Goal: Transaction & Acquisition: Purchase product/service

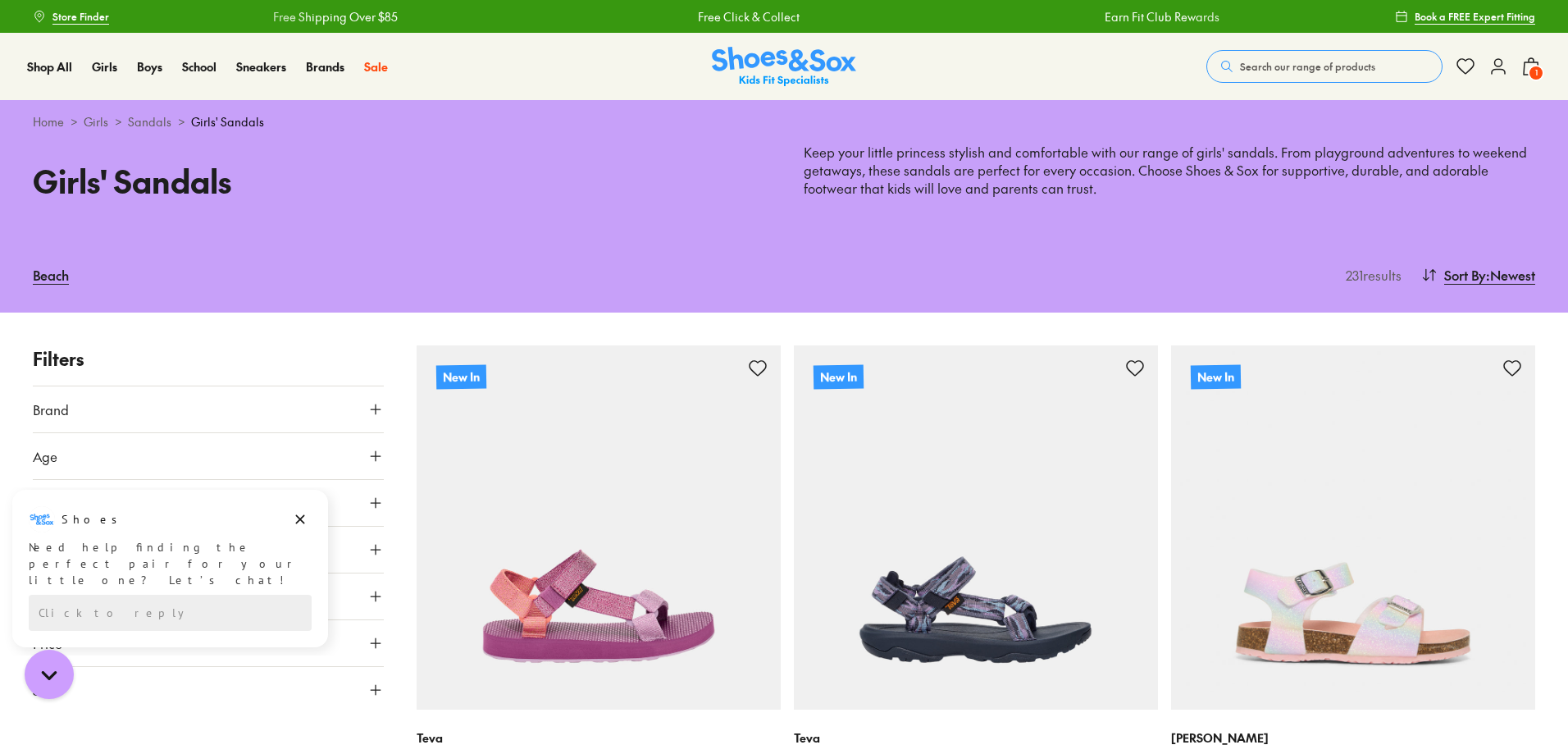
click at [1270, 66] on span "Search our range of products" at bounding box center [1308, 66] width 135 height 15
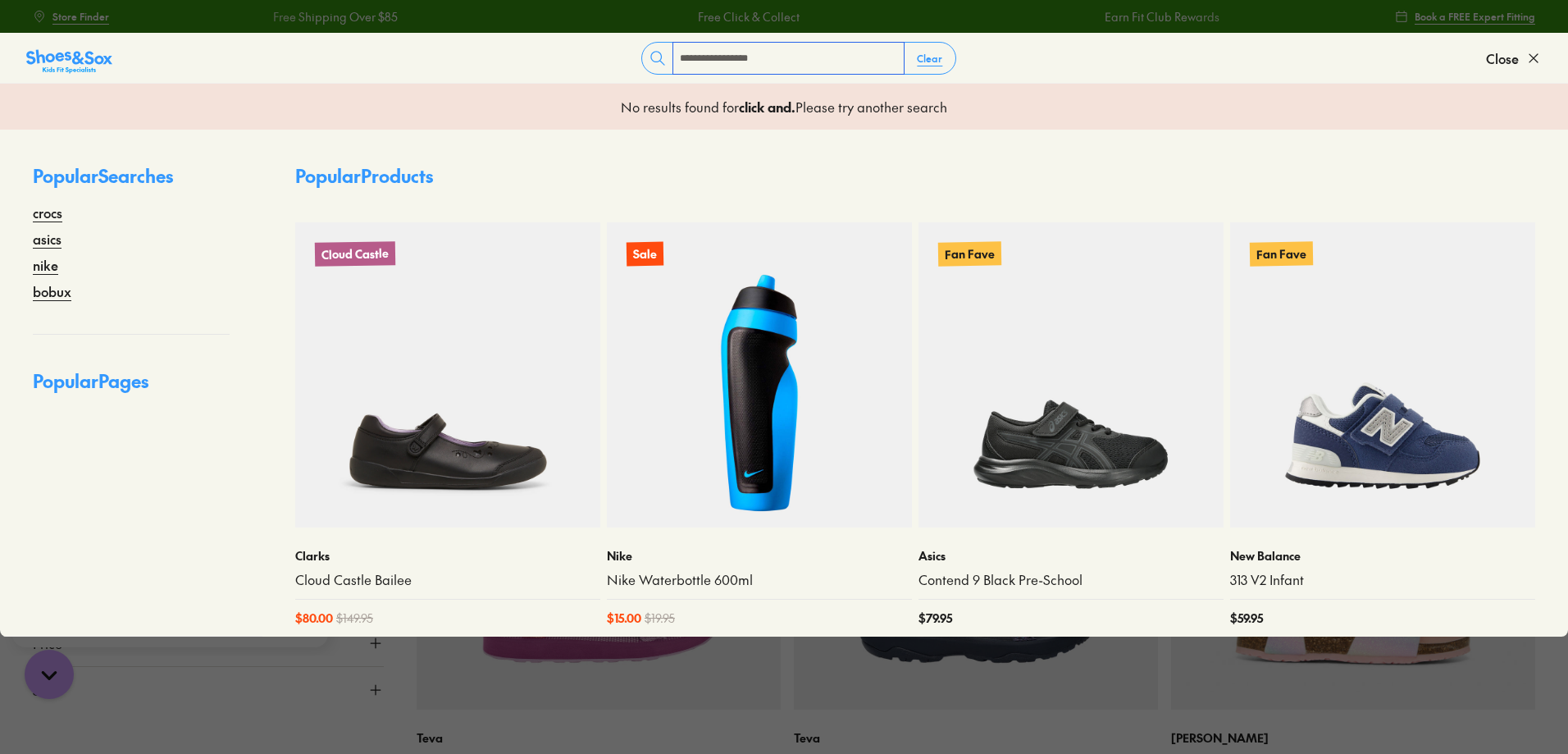
type input "**********"
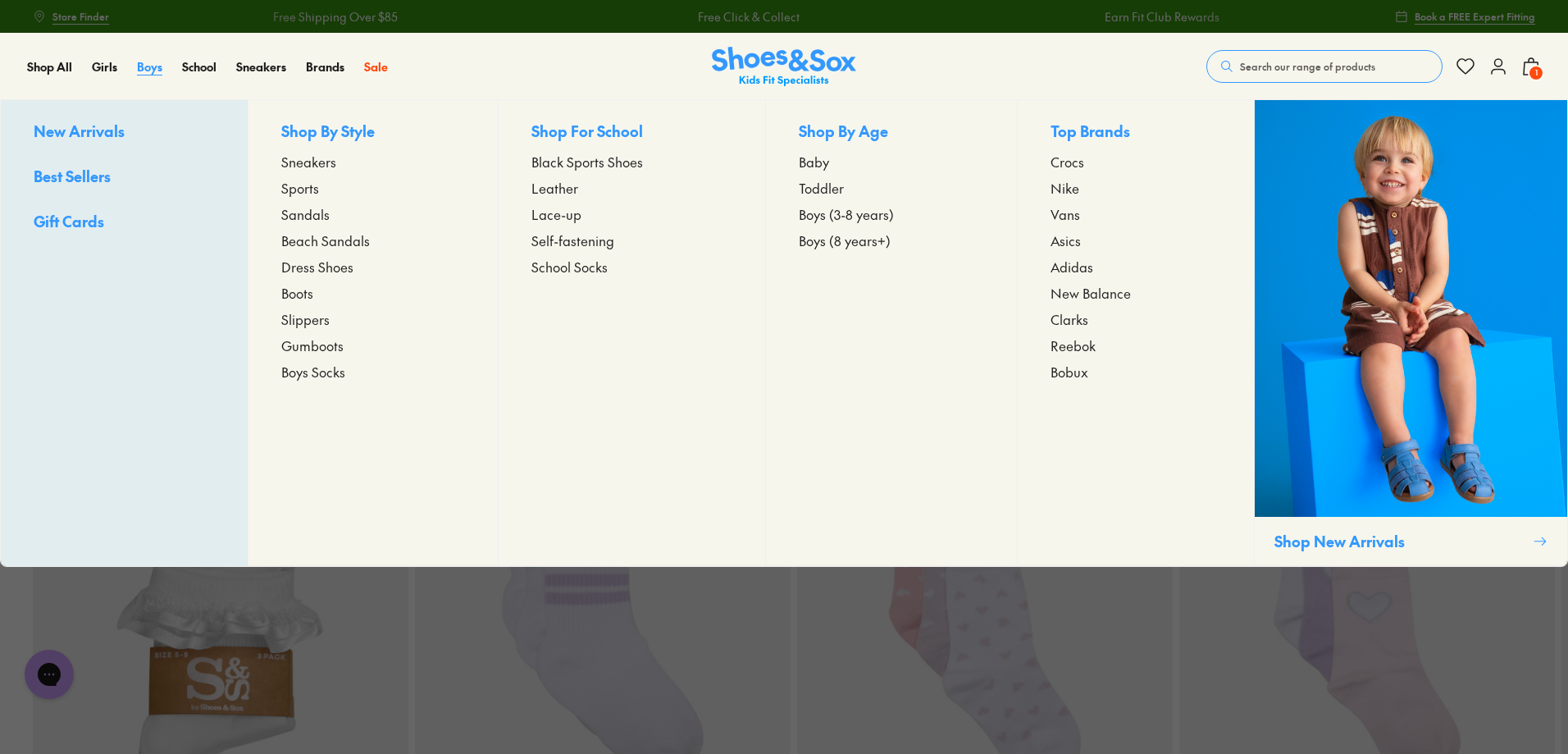
click at [151, 68] on span "Boys" at bounding box center [149, 67] width 26 height 16
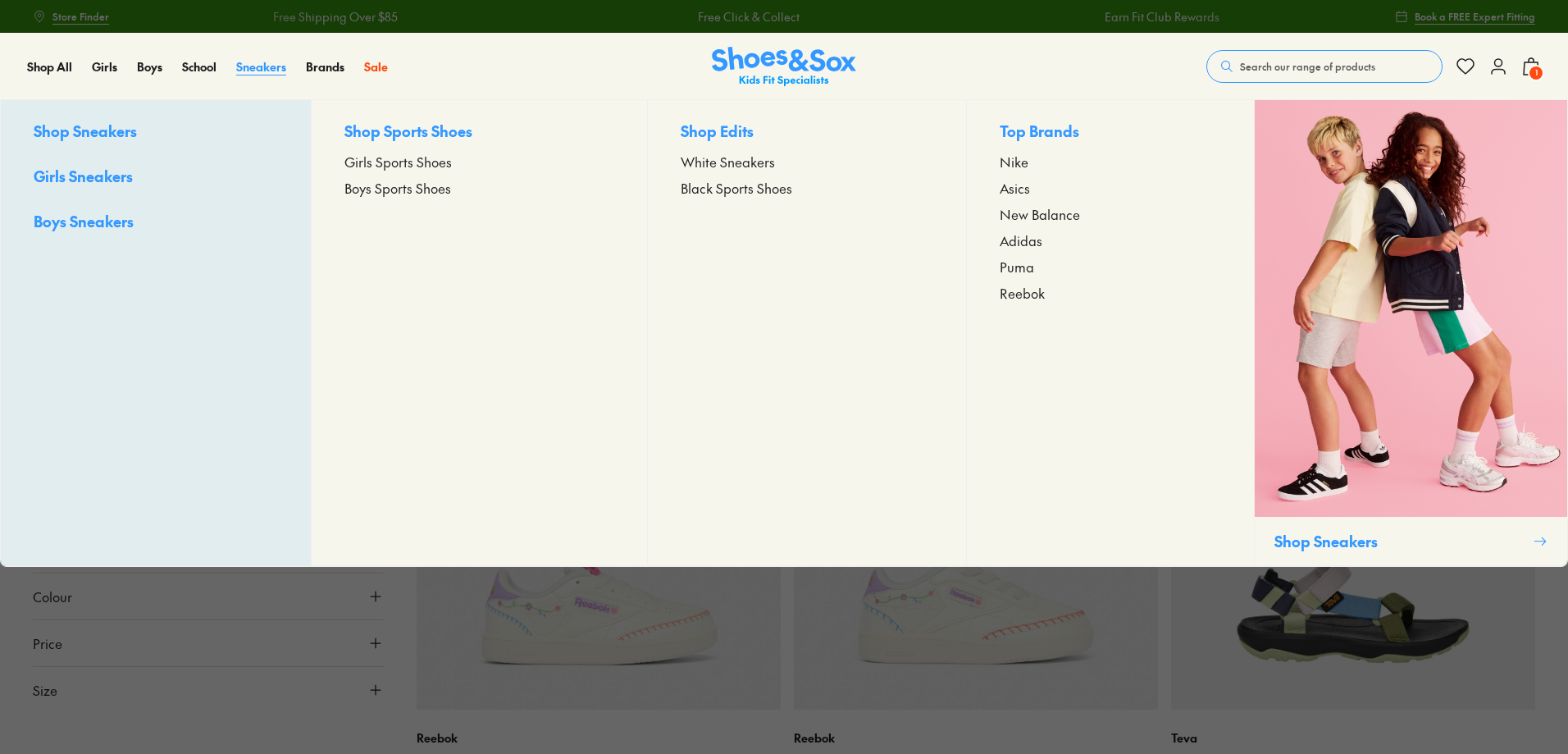
click at [249, 68] on span "Sneakers" at bounding box center [261, 67] width 50 height 16
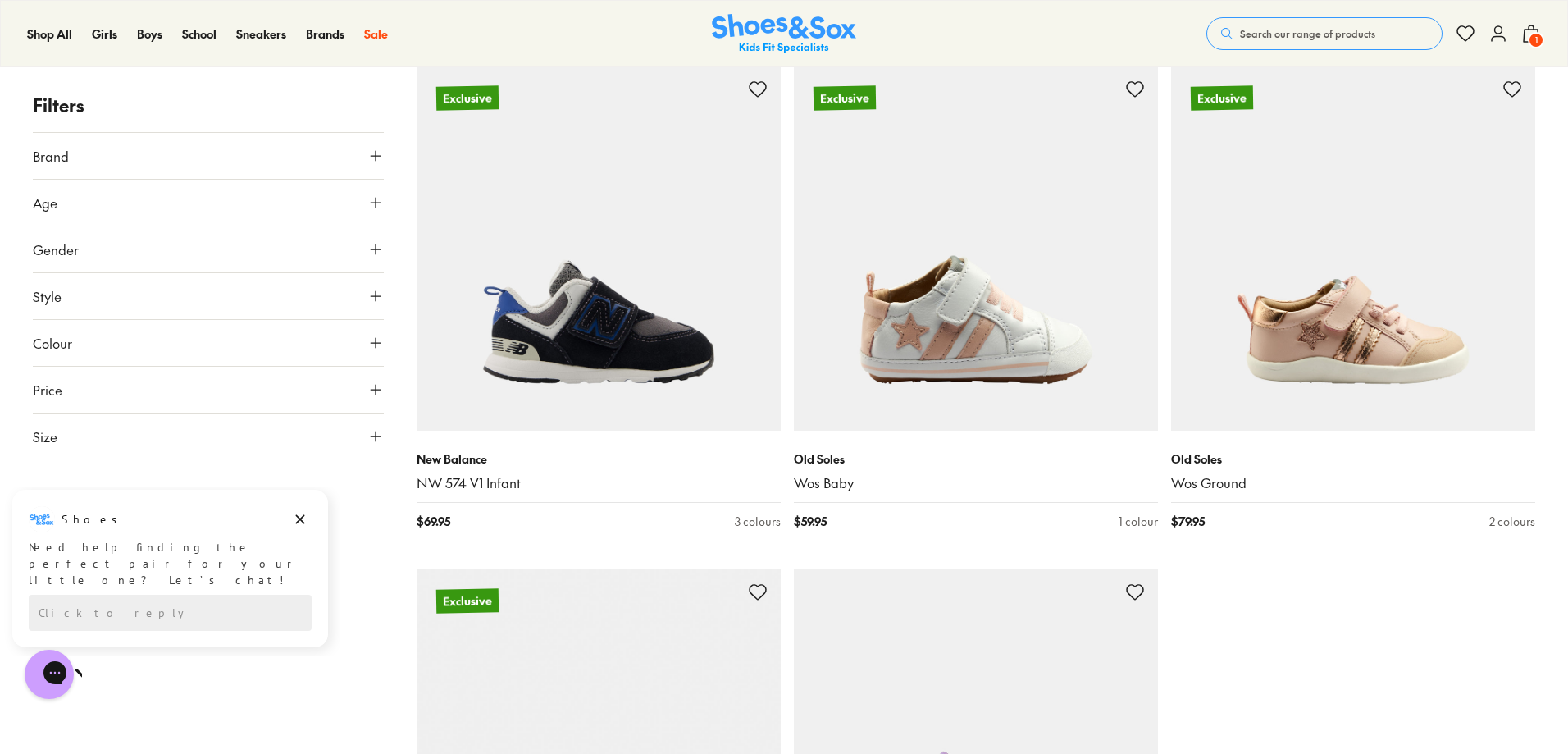
scroll to position [4841, 0]
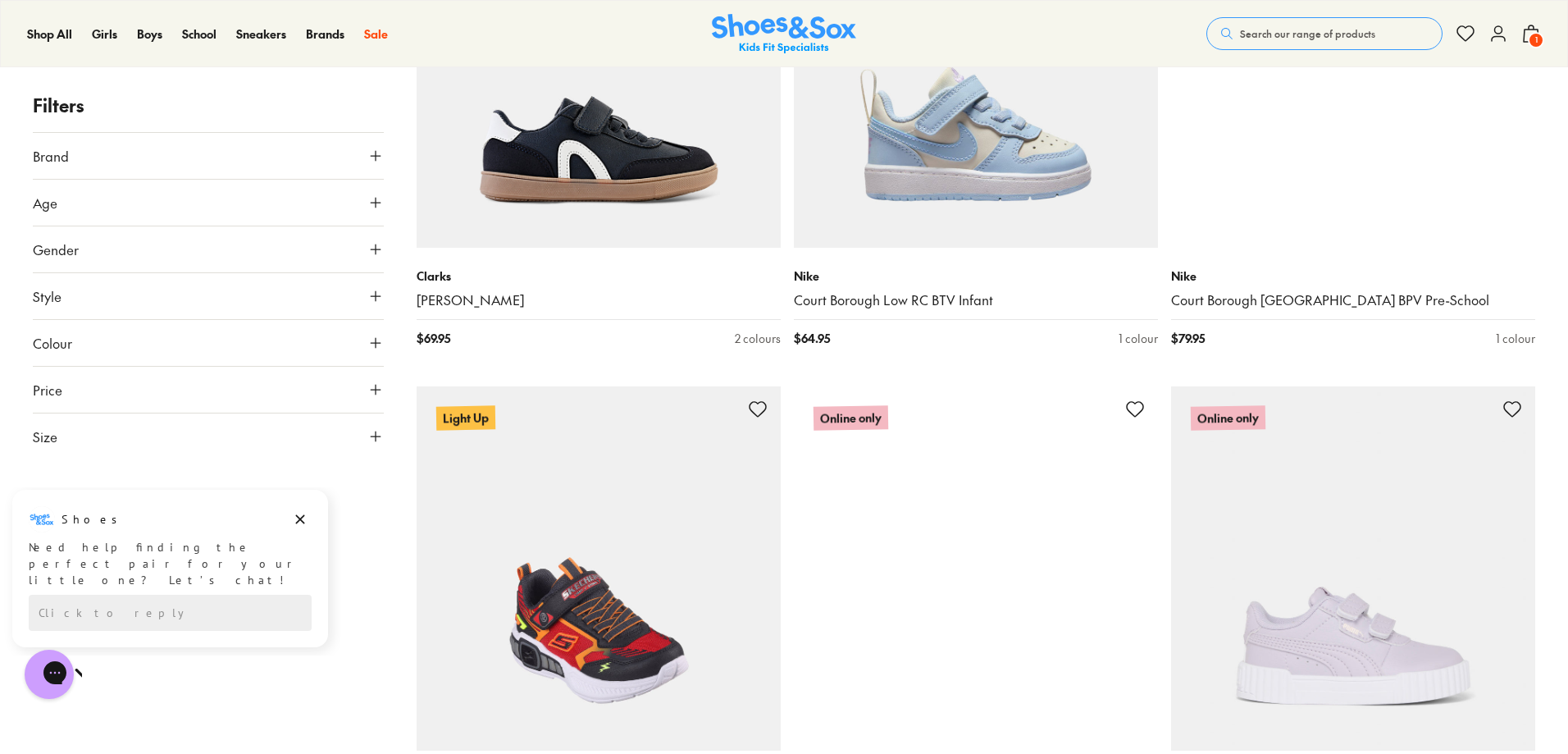
scroll to position [6974, 0]
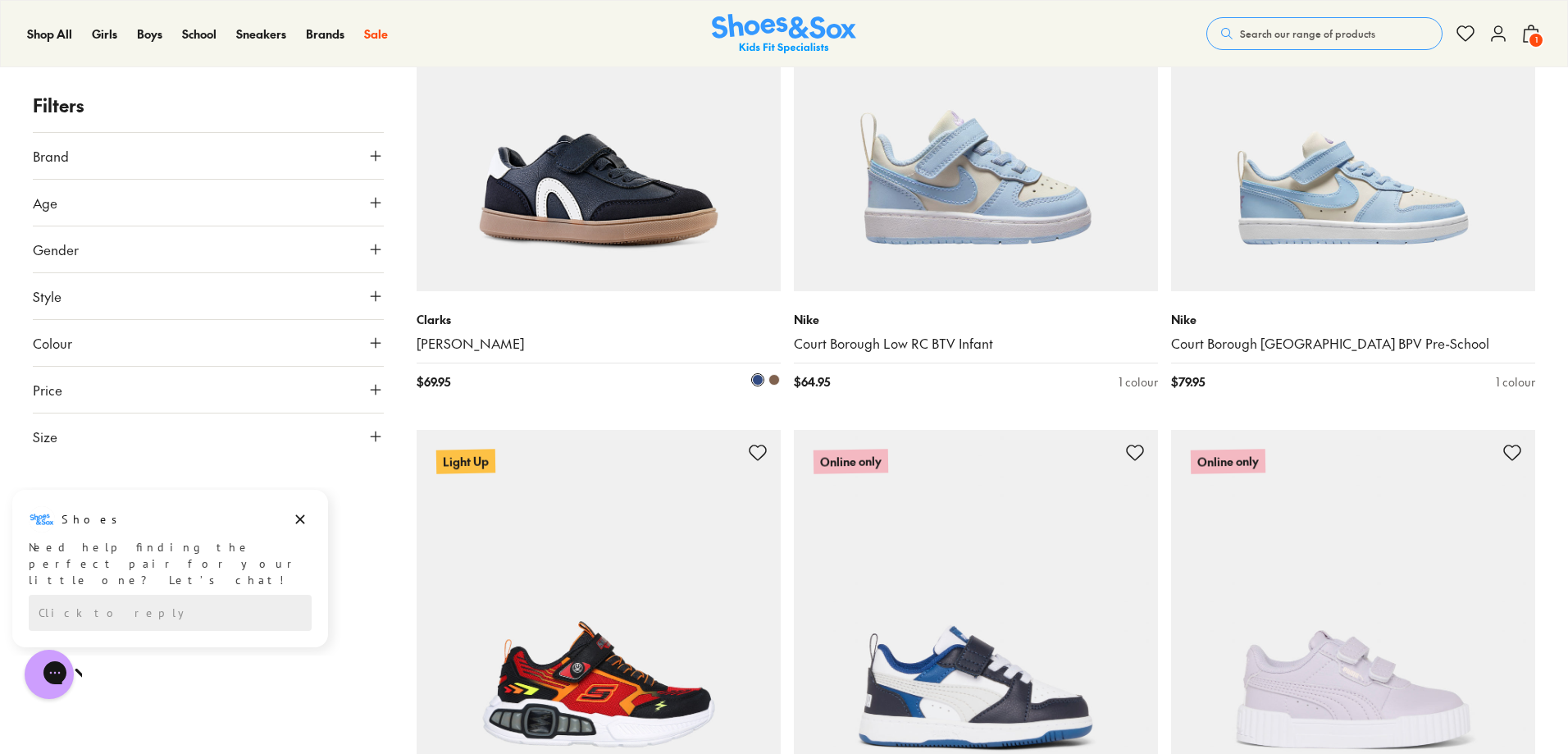
click at [633, 216] on img at bounding box center [599, 109] width 364 height 365
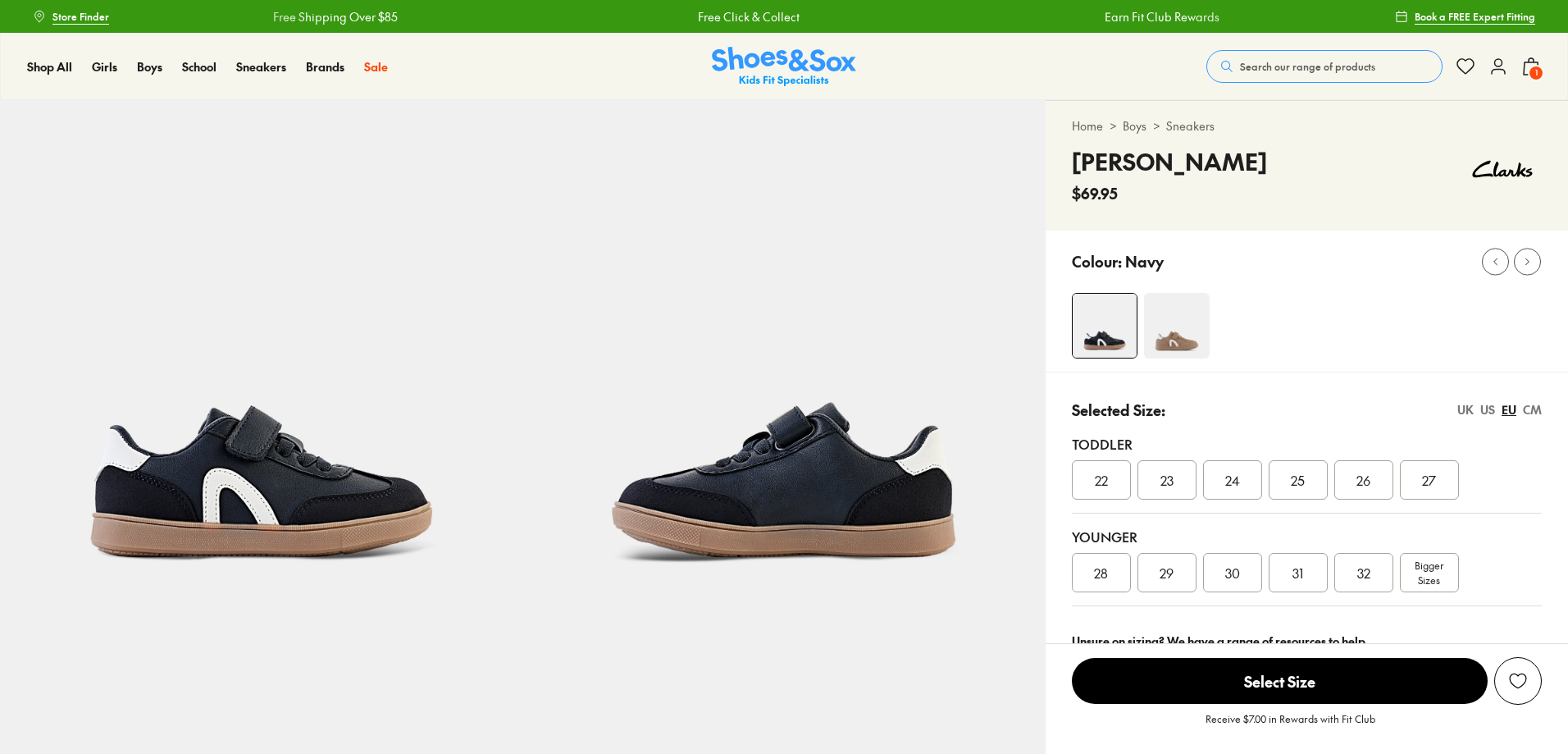
select select "*"
click at [878, 502] on img at bounding box center [784, 362] width 523 height 523
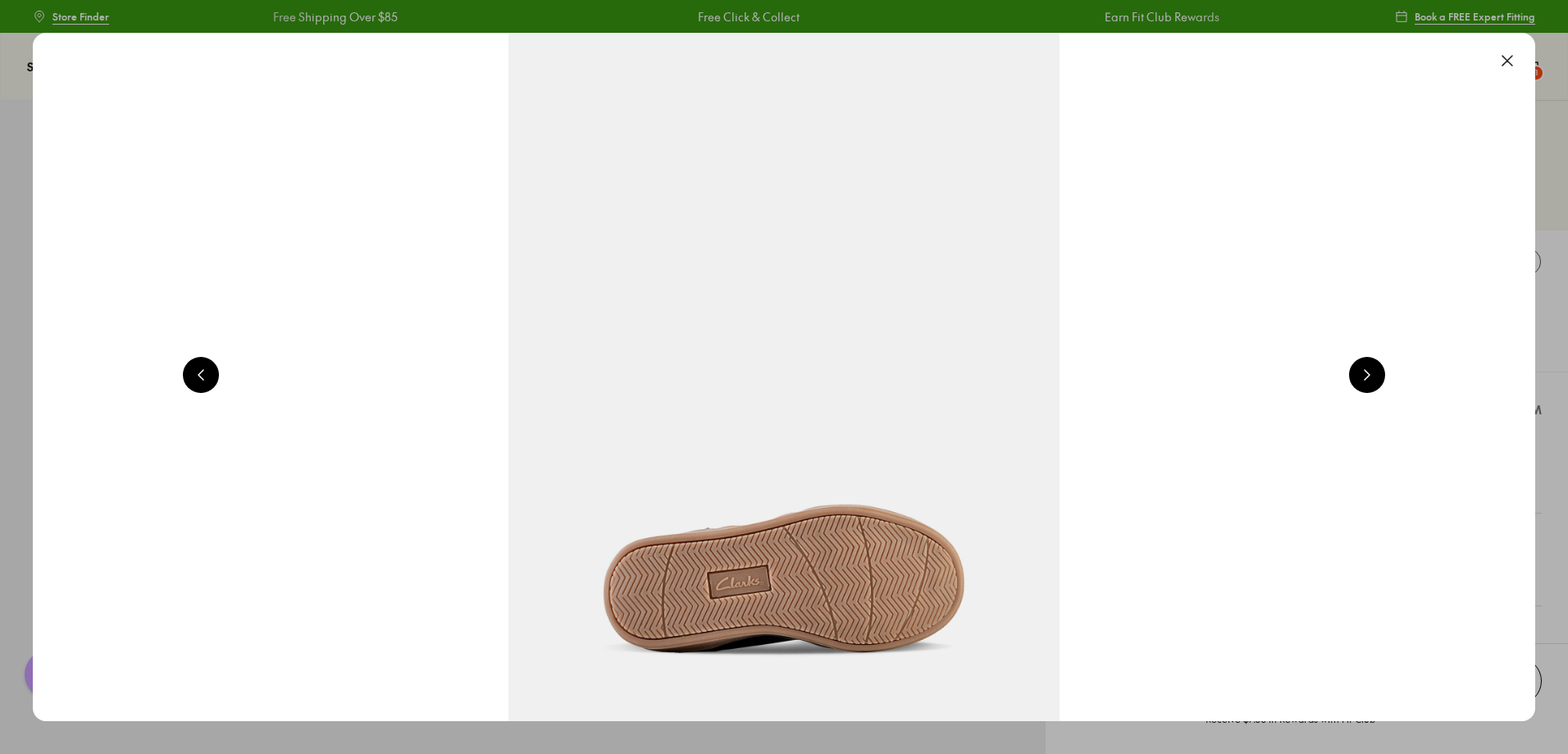
scroll to position [0, 3018]
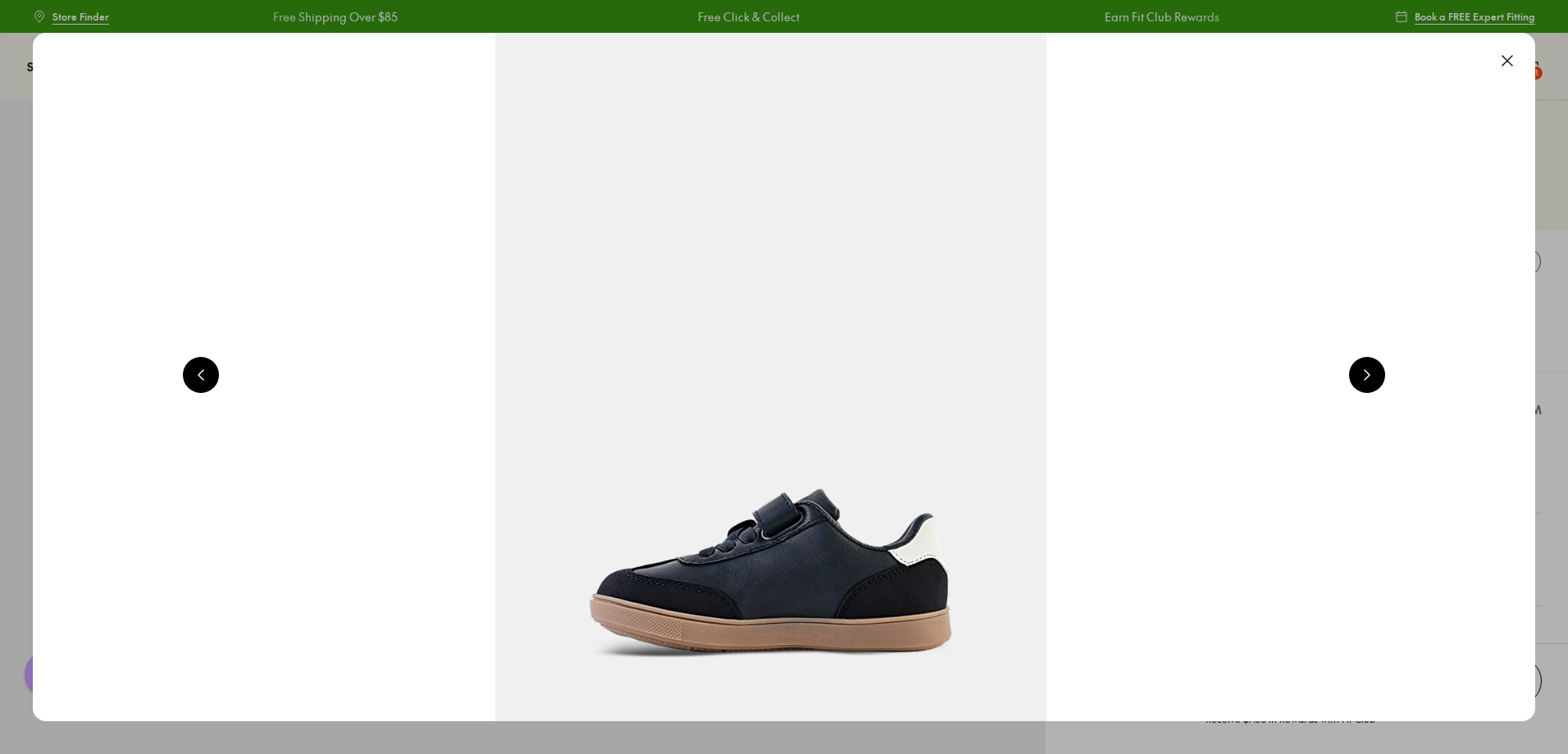
click at [1368, 368] on button at bounding box center [1367, 374] width 36 height 36
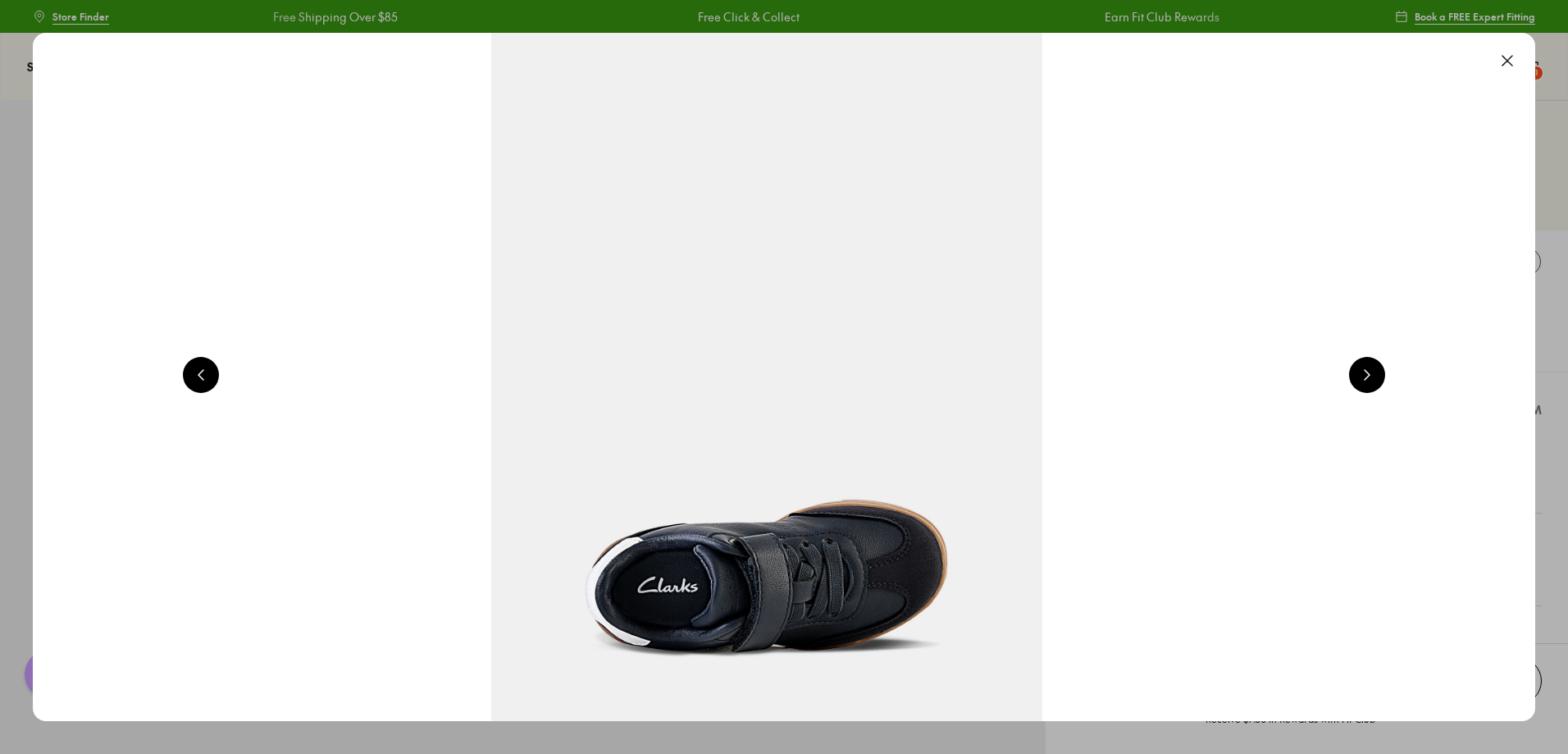
scroll to position [0, 4527]
click at [1368, 368] on button at bounding box center [1367, 374] width 36 height 36
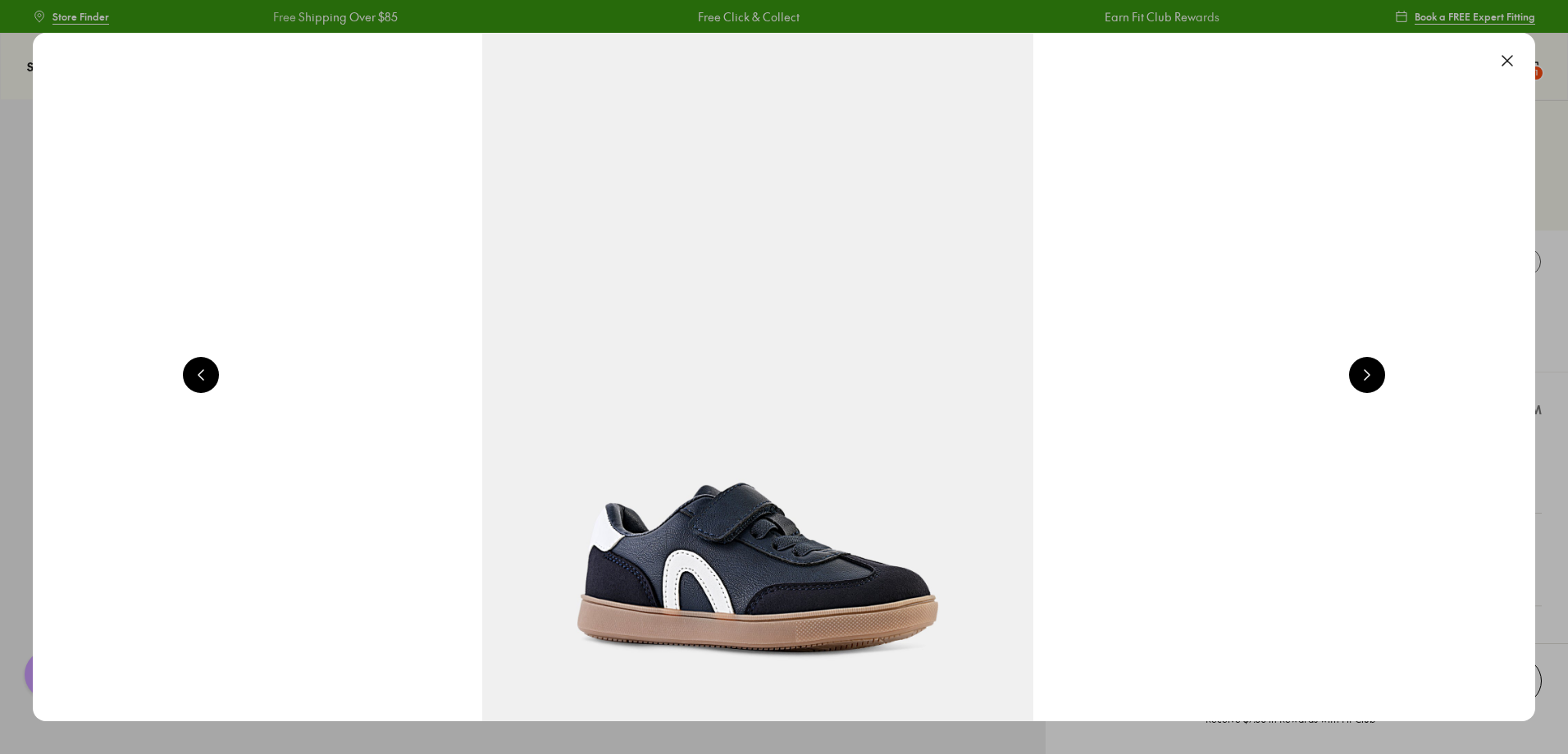
click at [1368, 368] on button at bounding box center [1367, 374] width 36 height 36
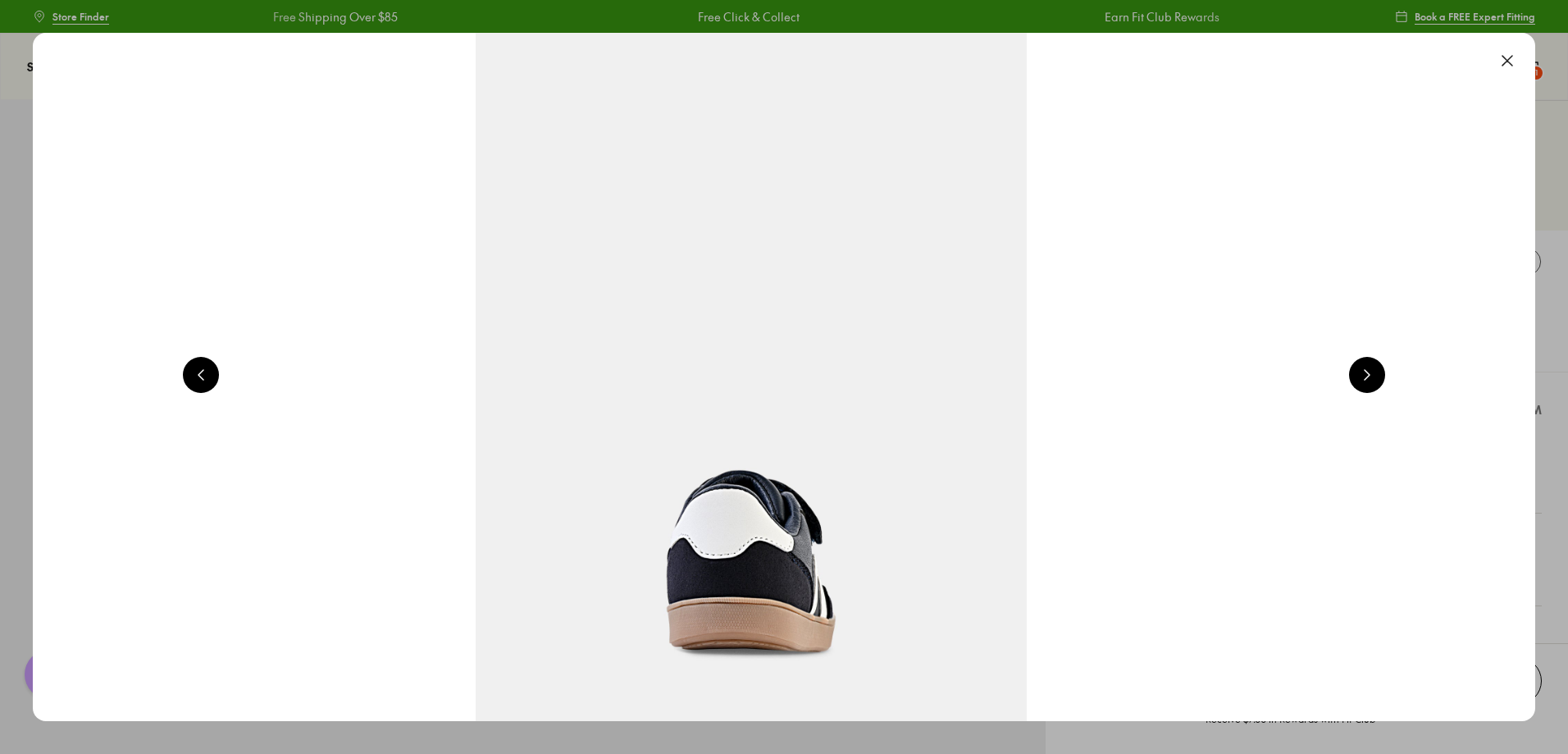
click at [1368, 368] on button at bounding box center [1367, 374] width 36 height 36
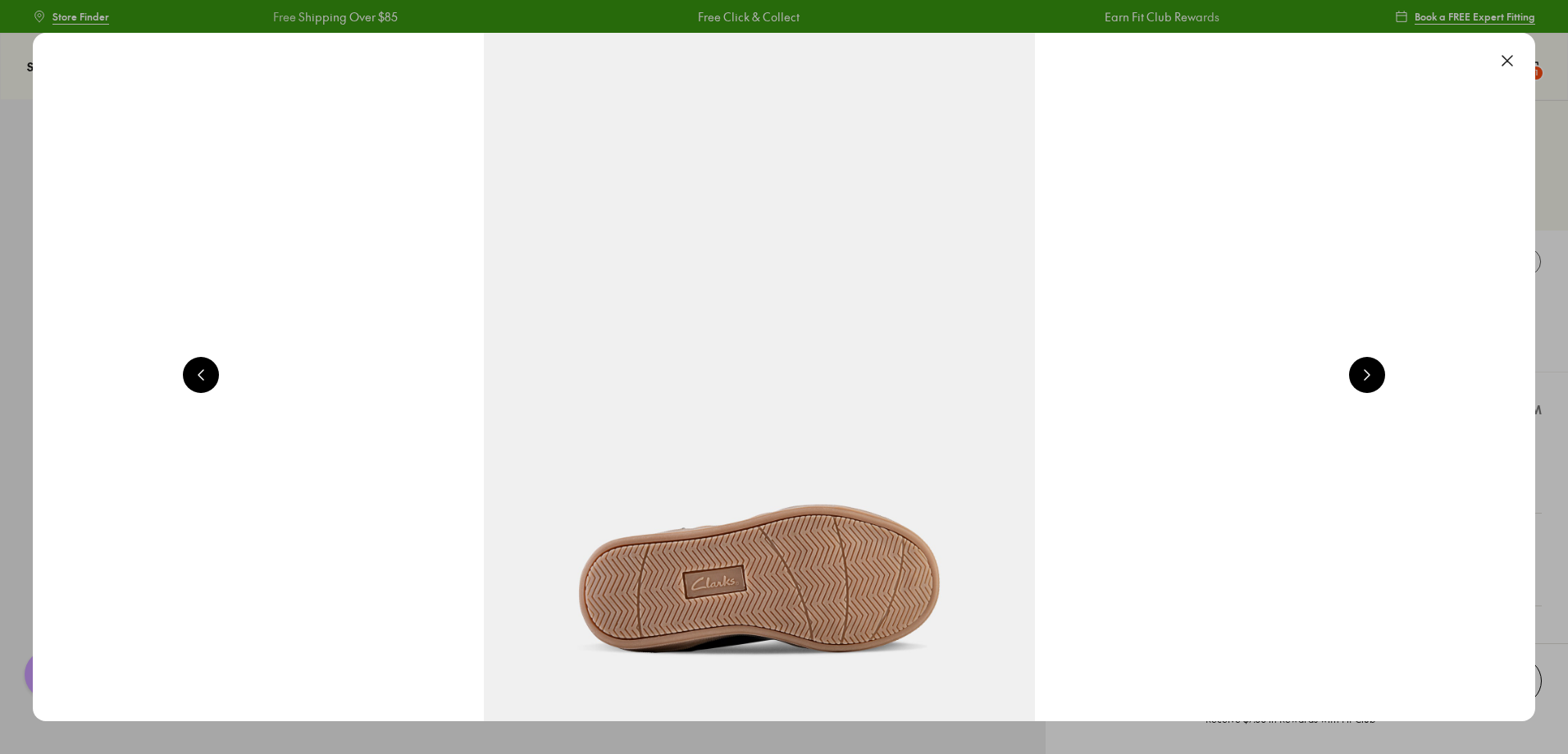
scroll to position [0, 9054]
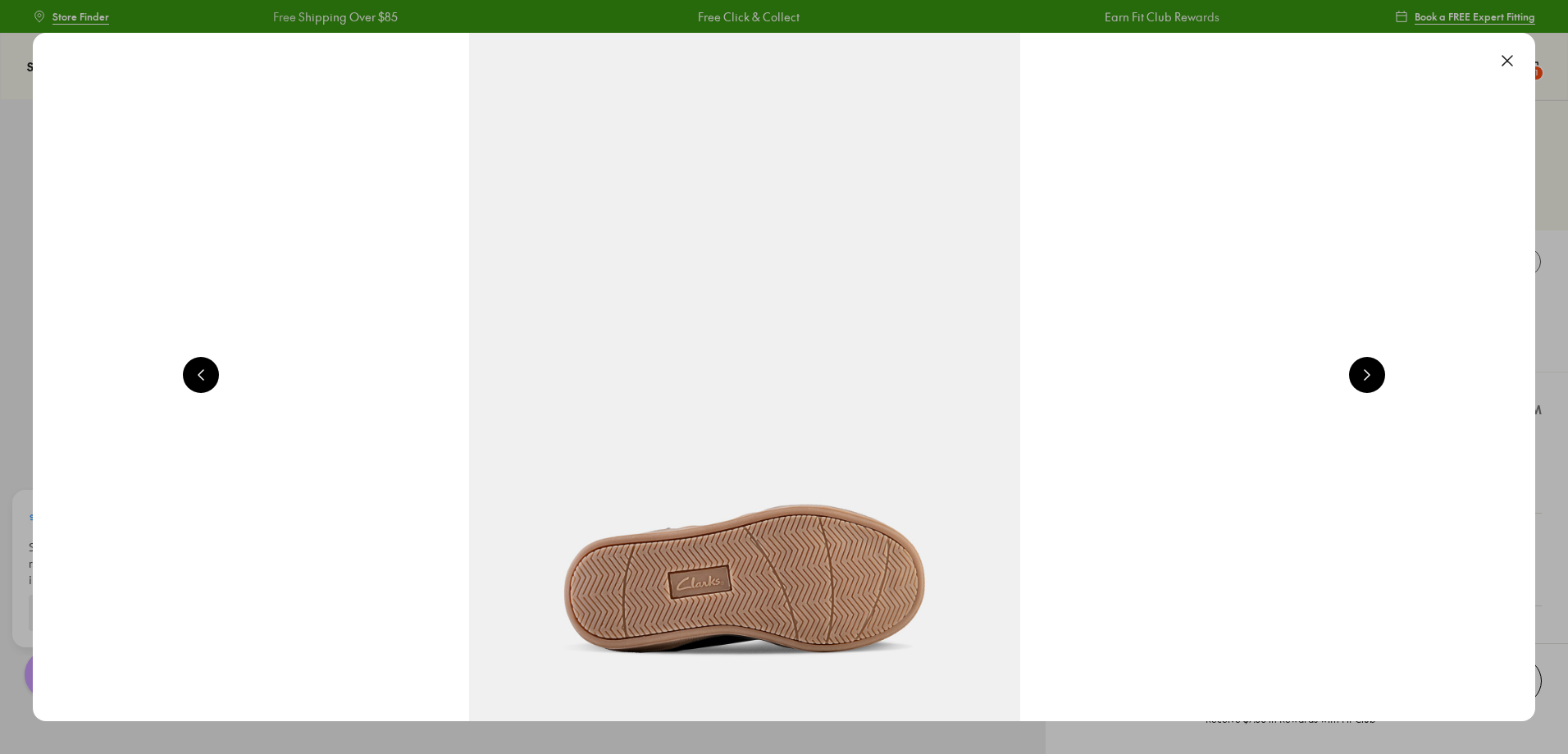
click at [1507, 59] on button at bounding box center [1508, 60] width 36 height 36
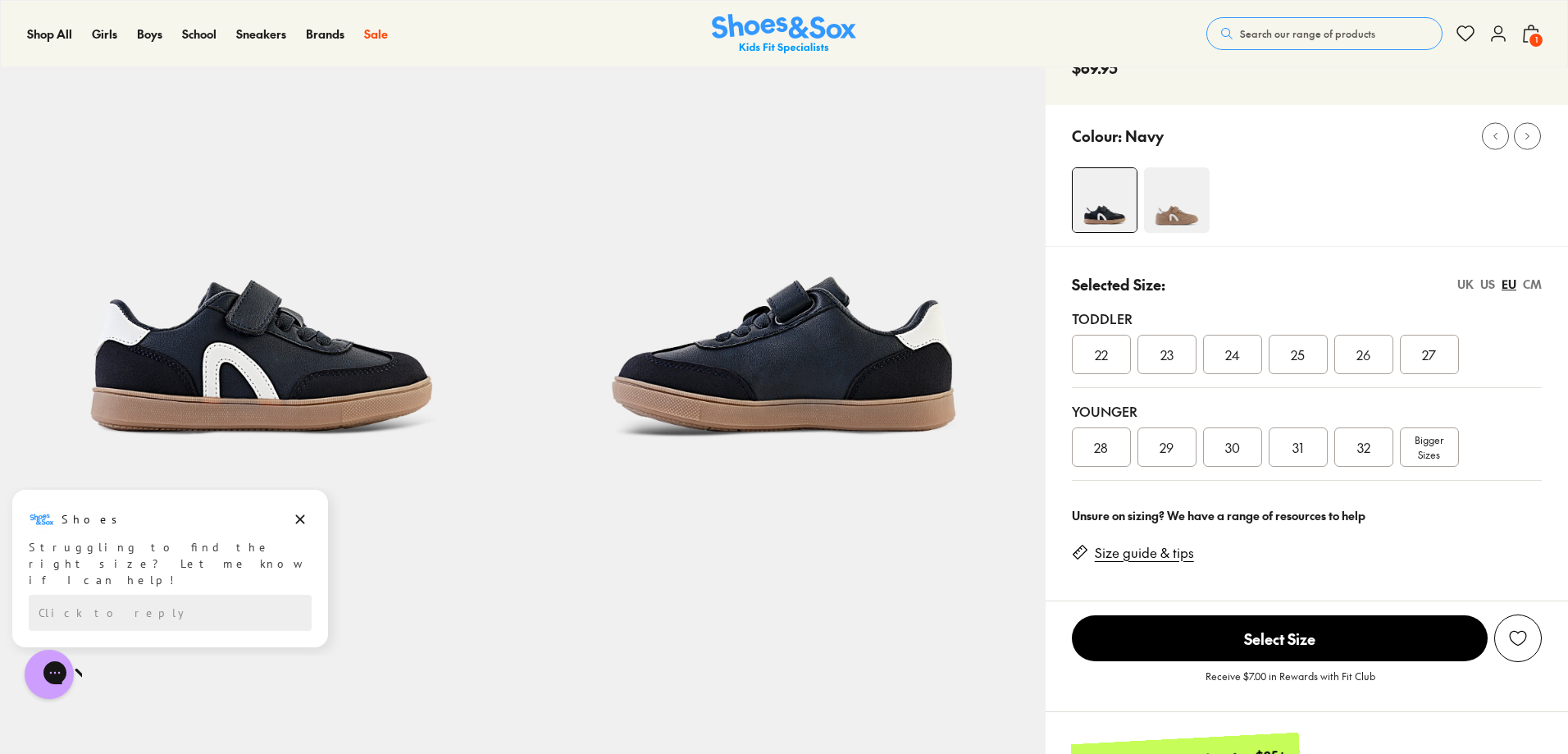
scroll to position [164, 0]
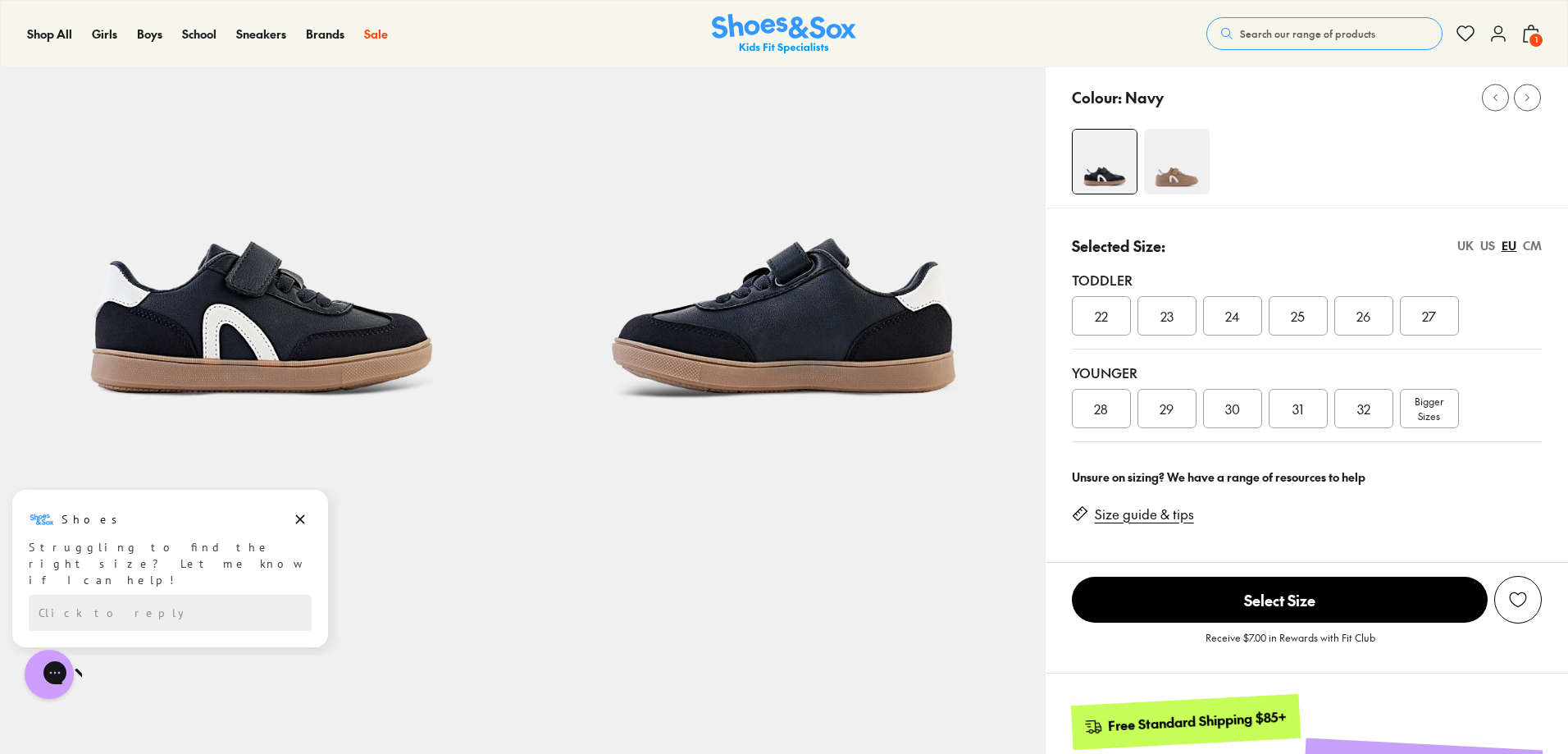
click at [1468, 246] on div "UK" at bounding box center [1466, 245] width 16 height 17
click at [1369, 410] on span "013" at bounding box center [1363, 408] width 19 height 20
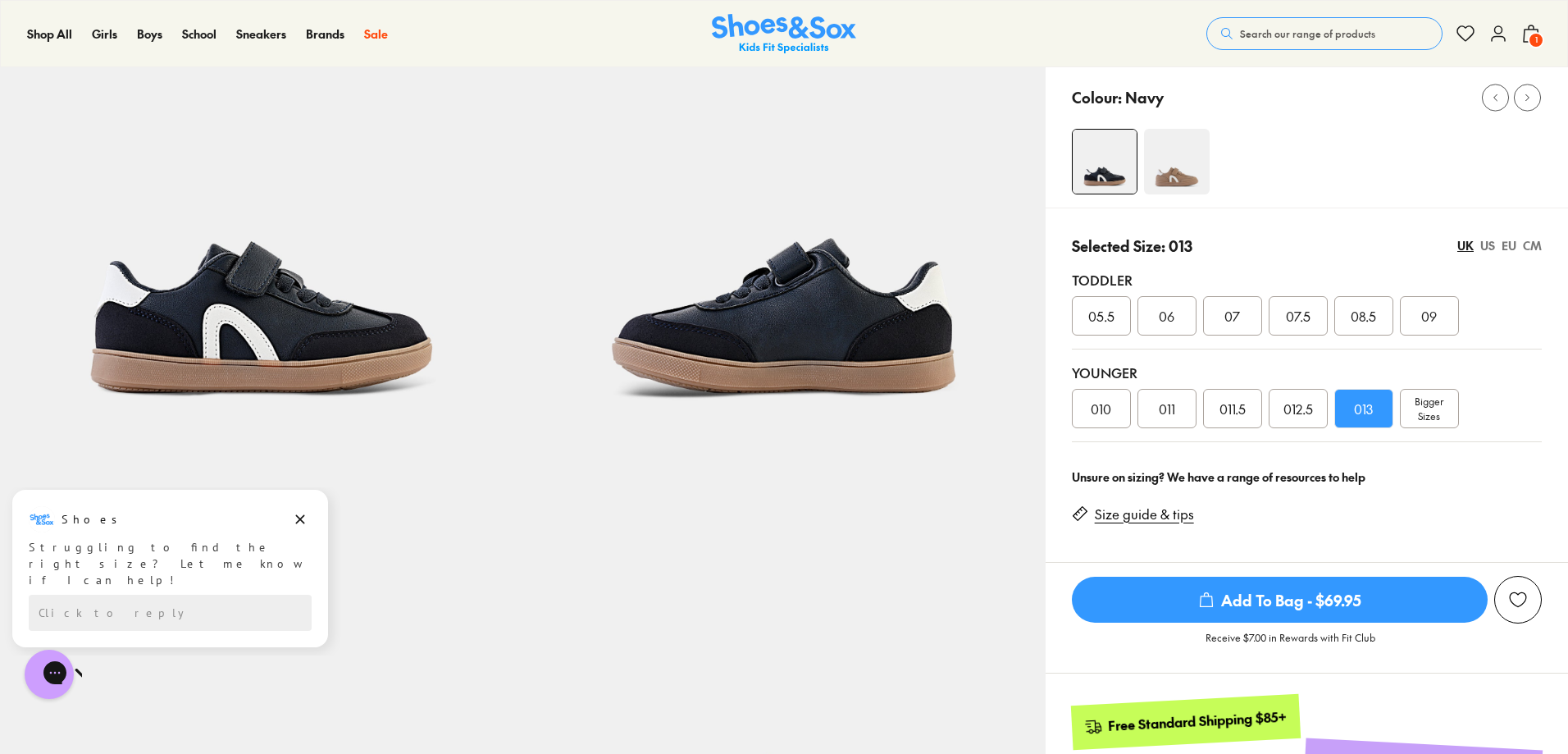
click at [1422, 408] on span "Bigger Sizes" at bounding box center [1429, 408] width 28 height 29
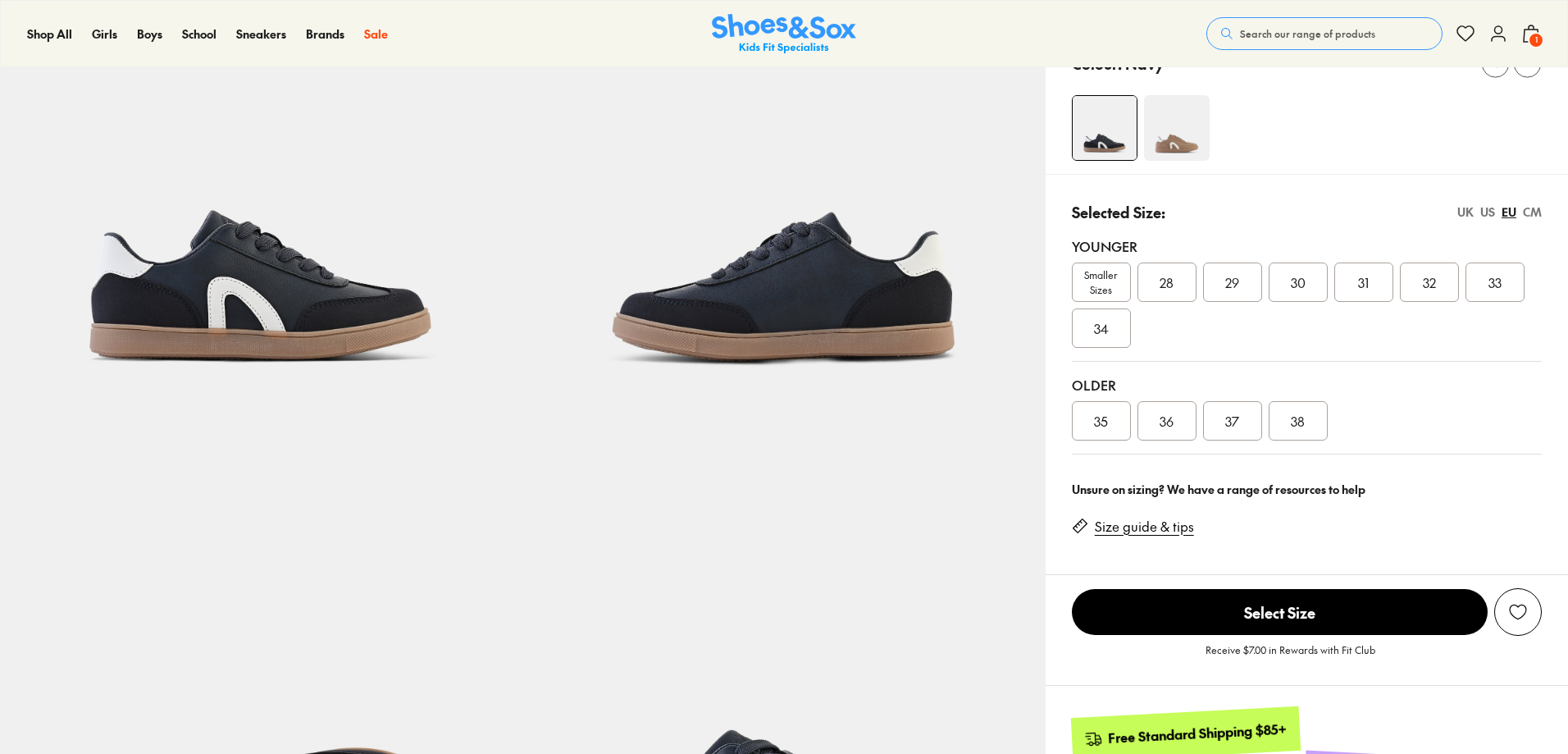
scroll to position [246, 0]
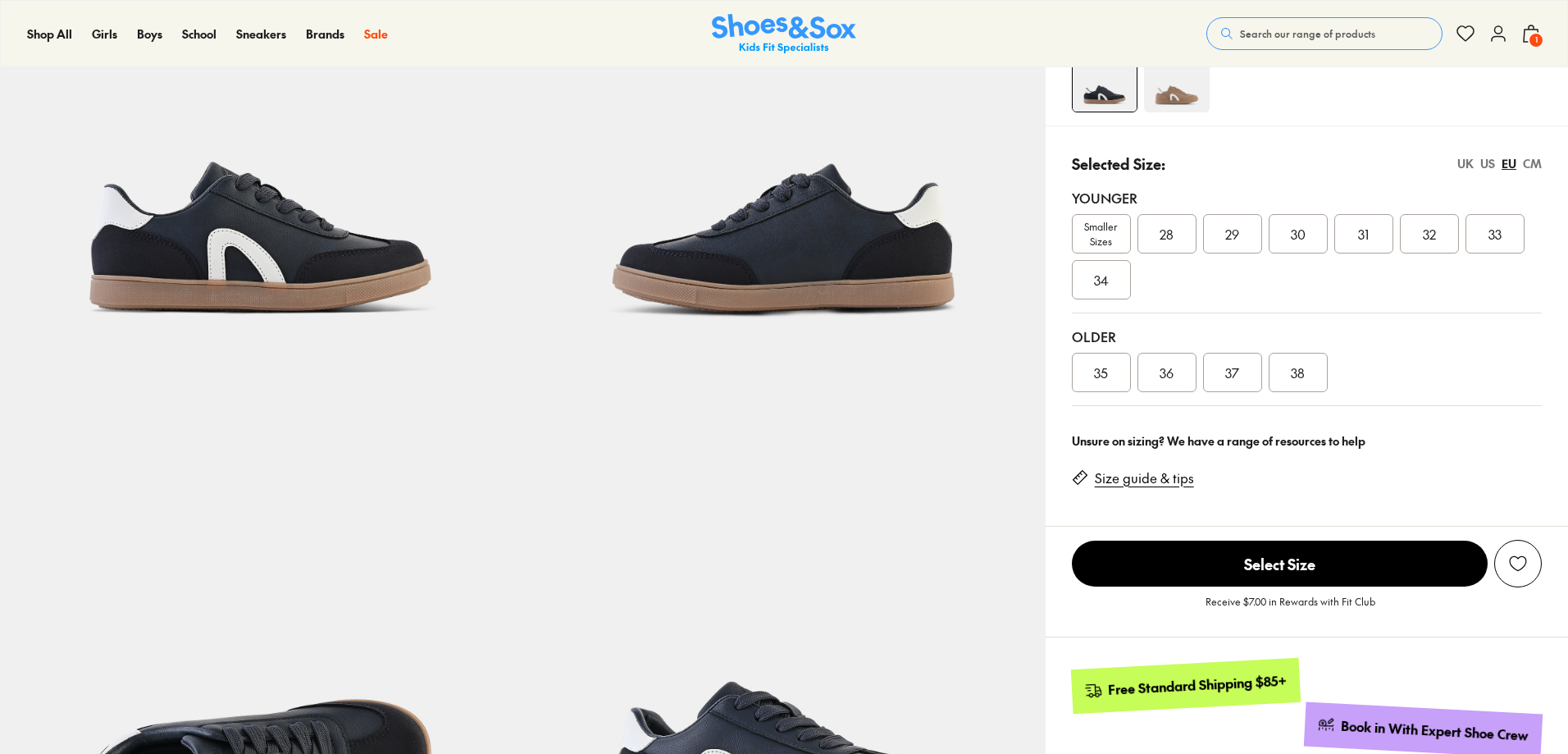
select select "*"
click at [1468, 163] on div "UK" at bounding box center [1466, 163] width 16 height 17
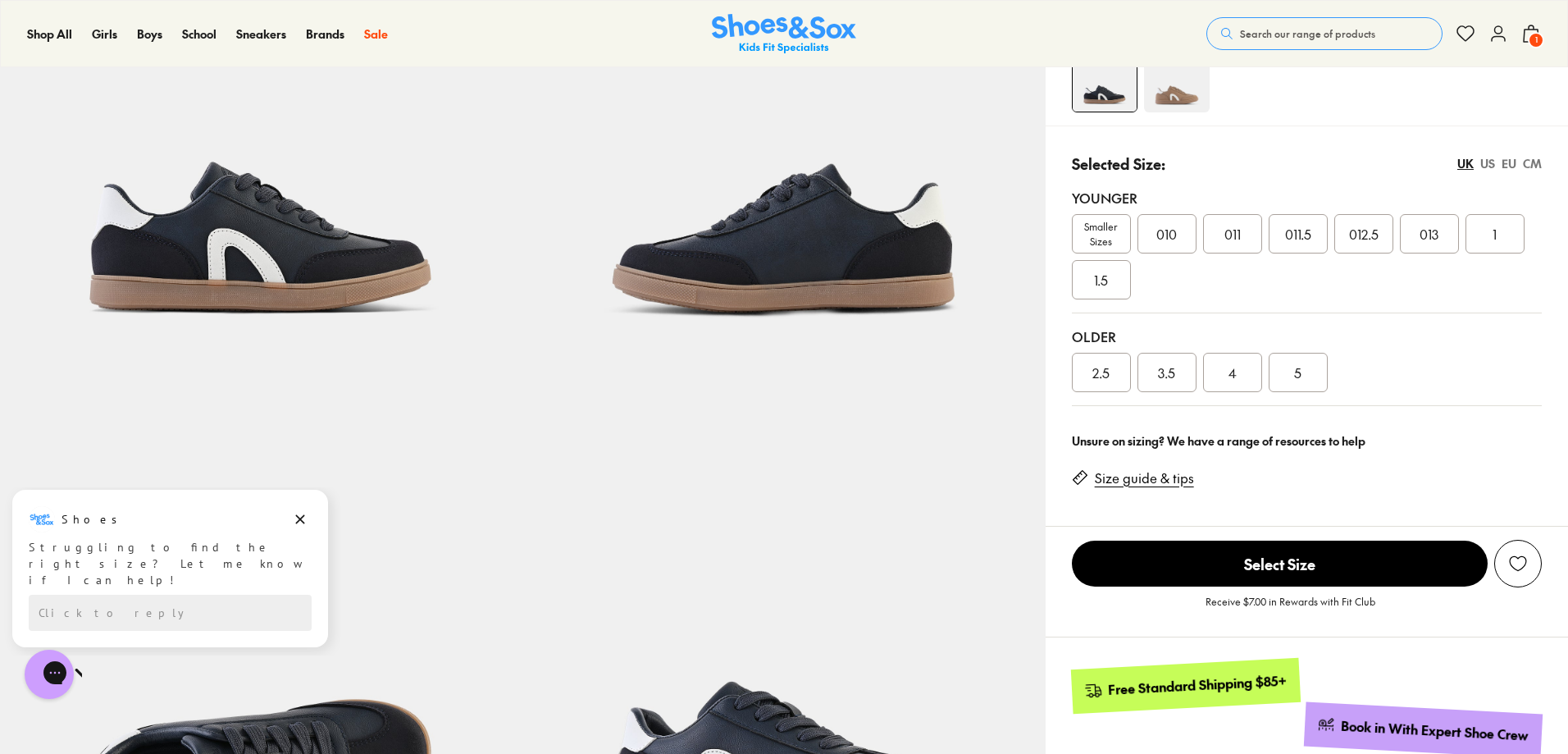
click at [1494, 240] on span "1" at bounding box center [1494, 234] width 4 height 20
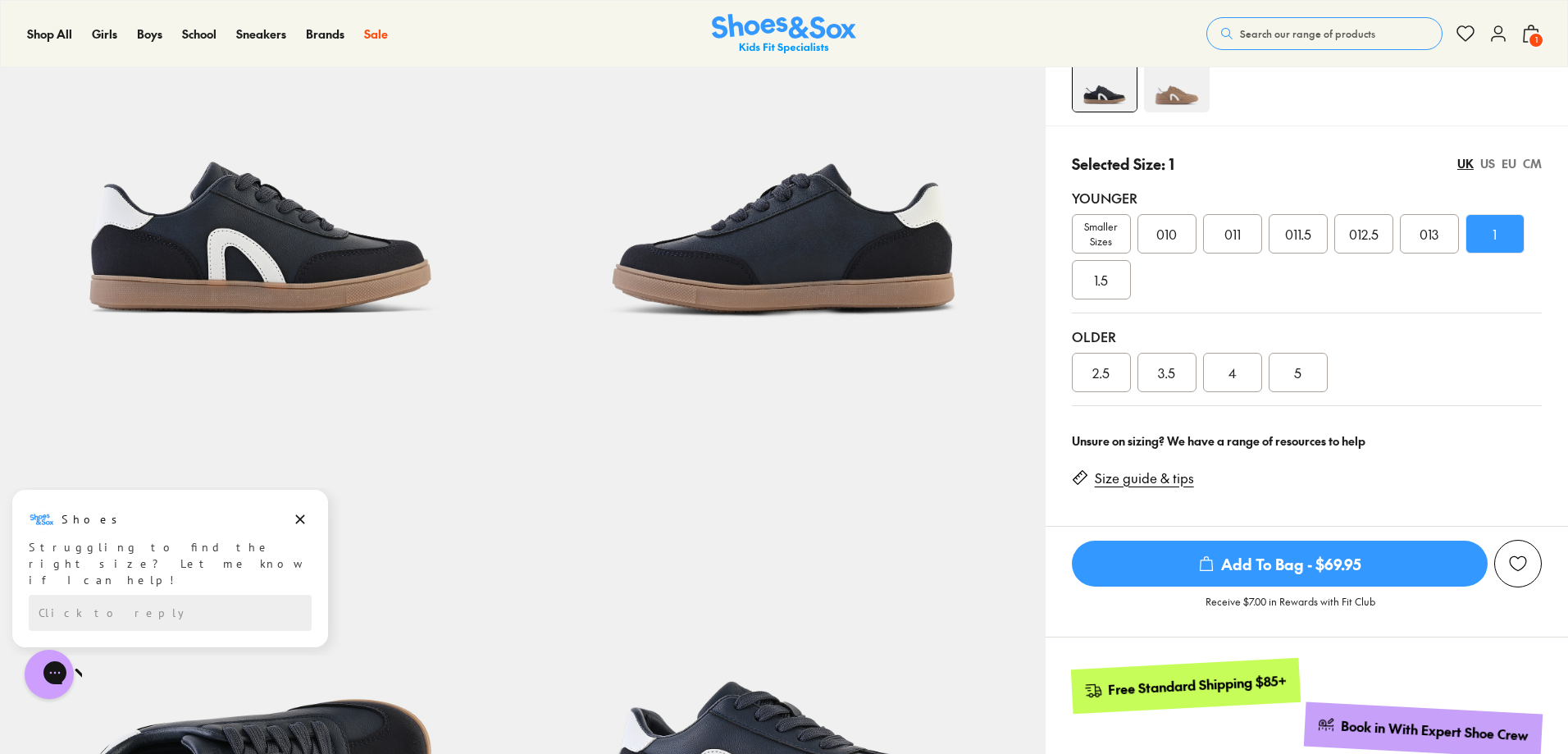
click at [1320, 563] on span "Add To Bag - $69.95" at bounding box center [1280, 564] width 416 height 46
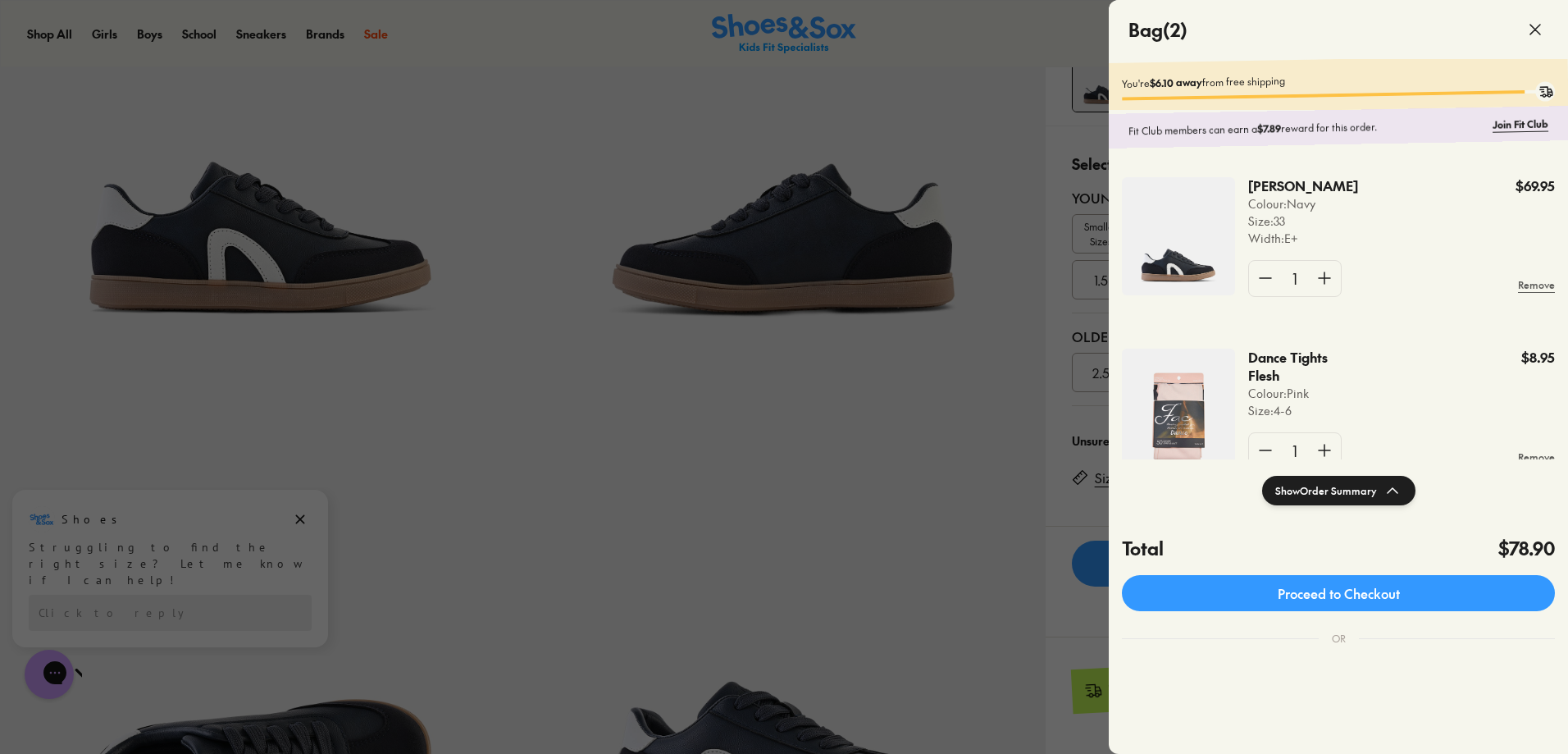
click at [1200, 412] on img at bounding box center [1178, 407] width 113 height 118
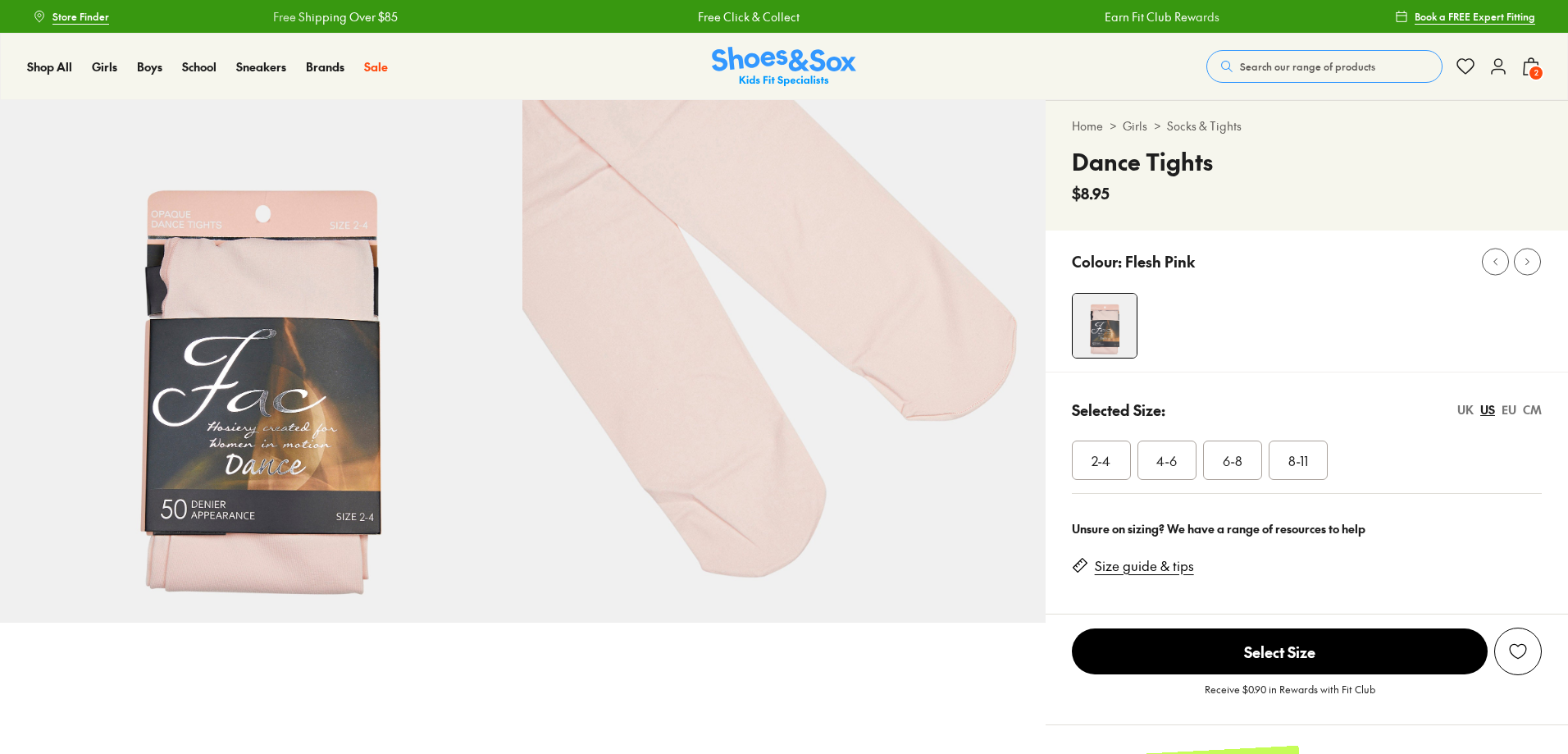
click at [1299, 381] on div "Selected Size: [GEOGRAPHIC_DATA] [GEOGRAPHIC_DATA] [GEOGRAPHIC_DATA] CM 2-4 4-6…" at bounding box center [1307, 439] width 523 height 135
select select "*"
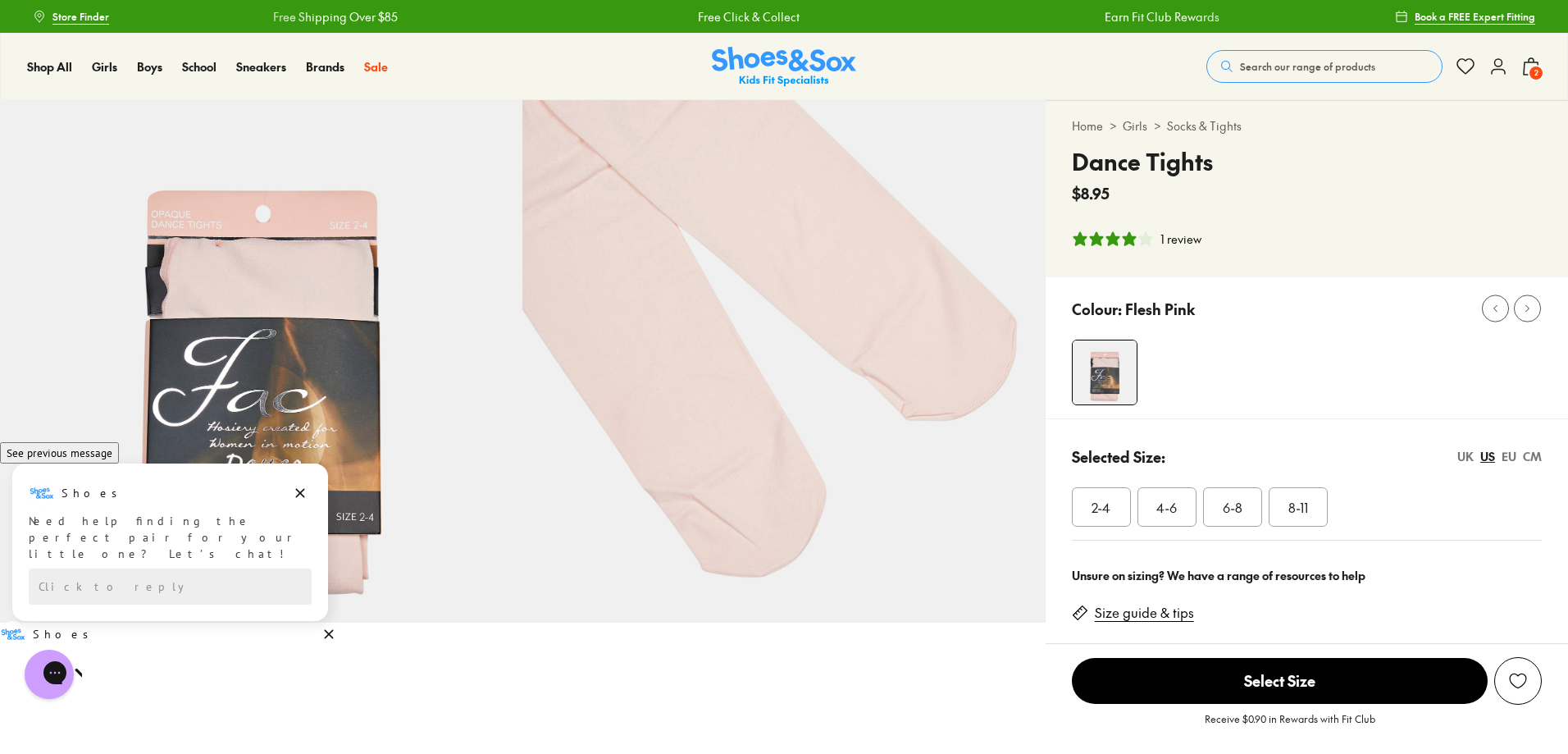
click at [1532, 69] on span "2" at bounding box center [1536, 73] width 16 height 16
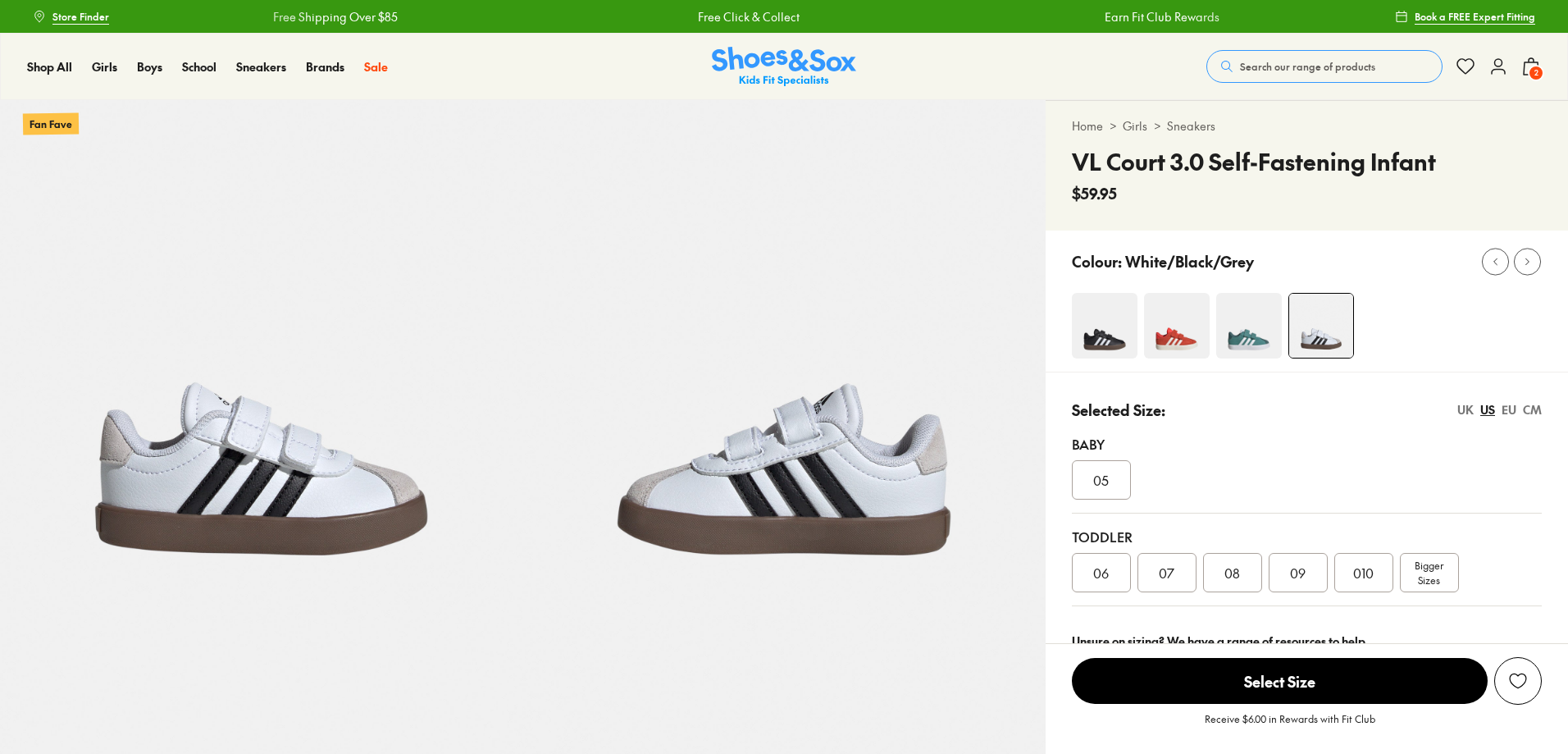
select select "*"
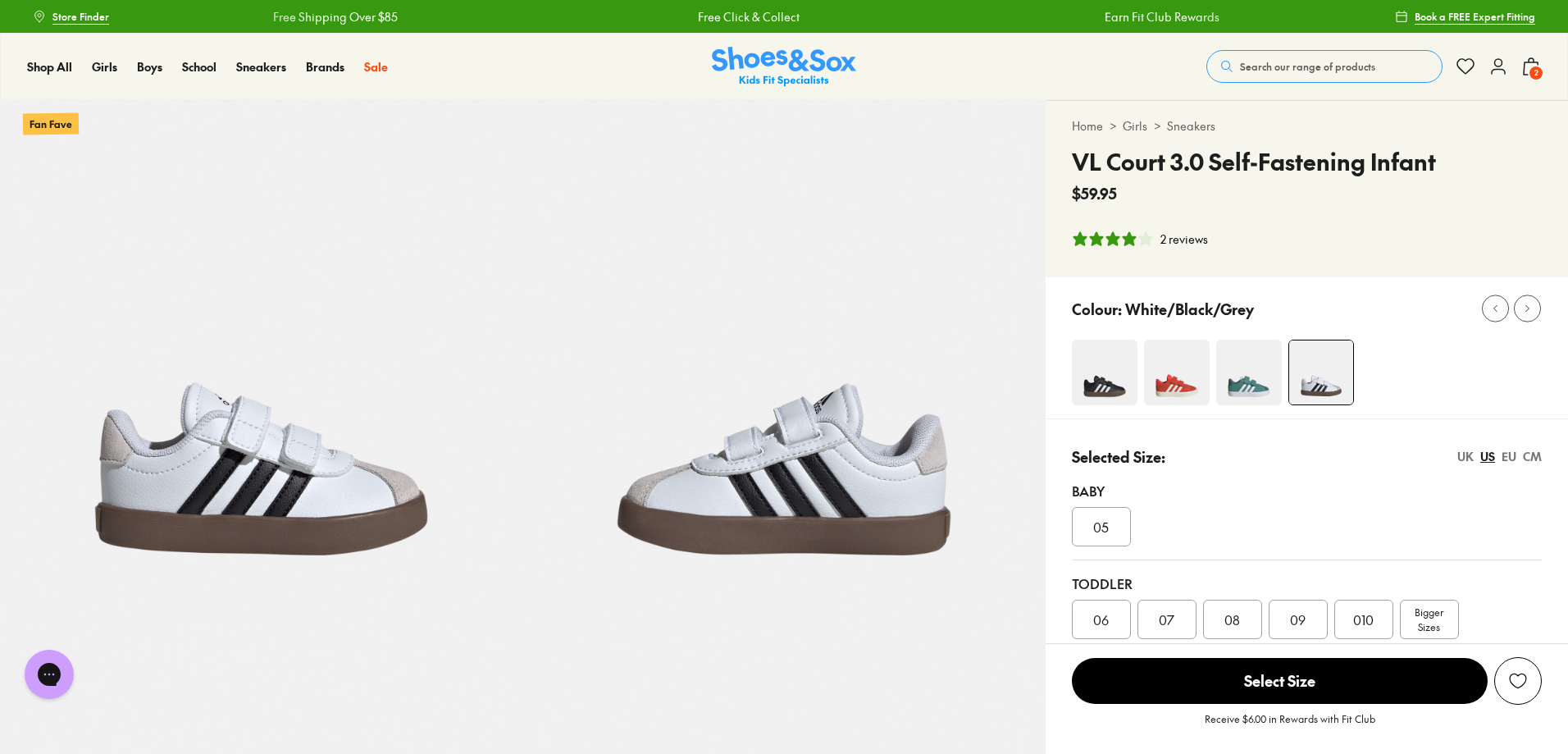
click at [1170, 389] on img at bounding box center [1177, 373] width 66 height 66
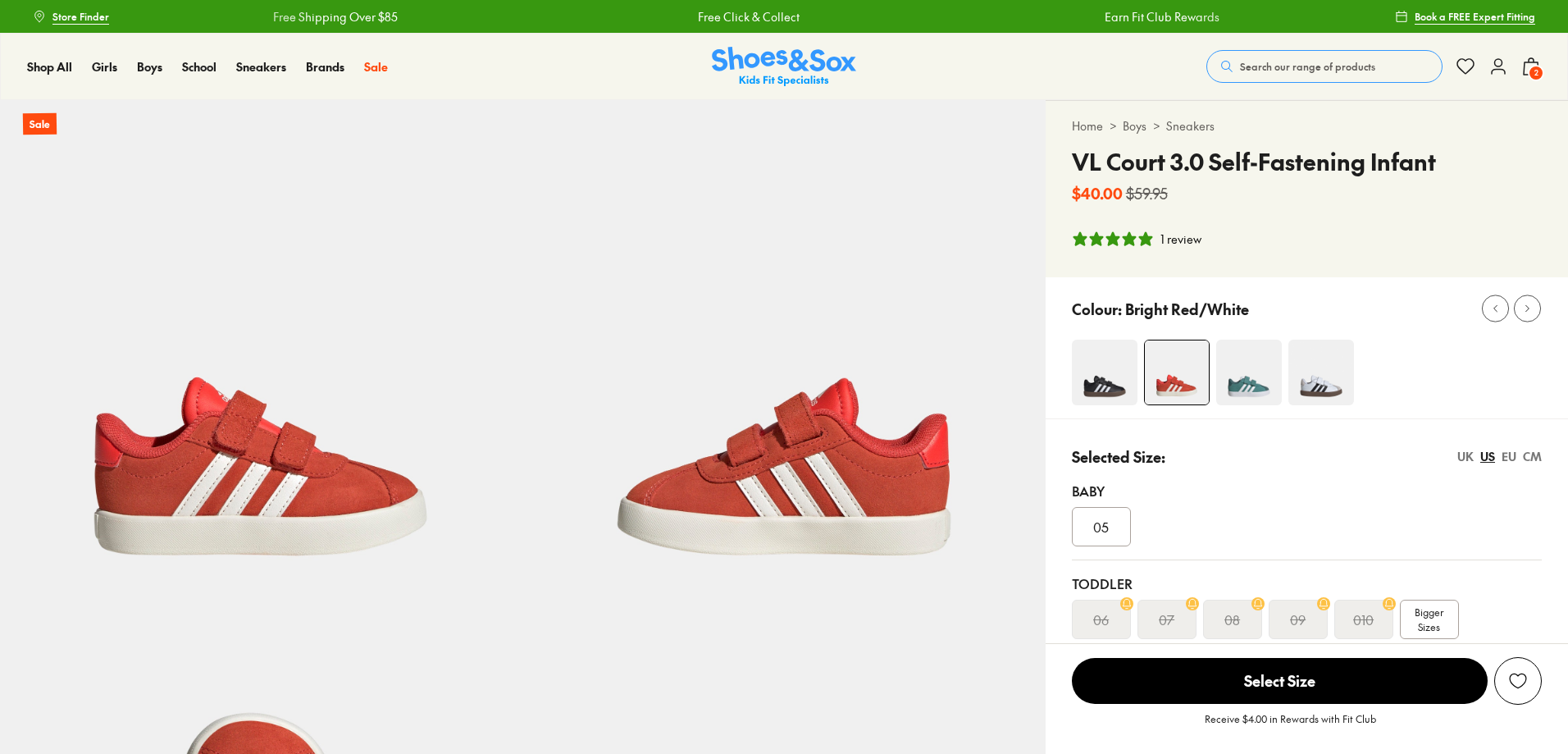
select select "*"
click at [1110, 390] on img at bounding box center [1105, 373] width 66 height 66
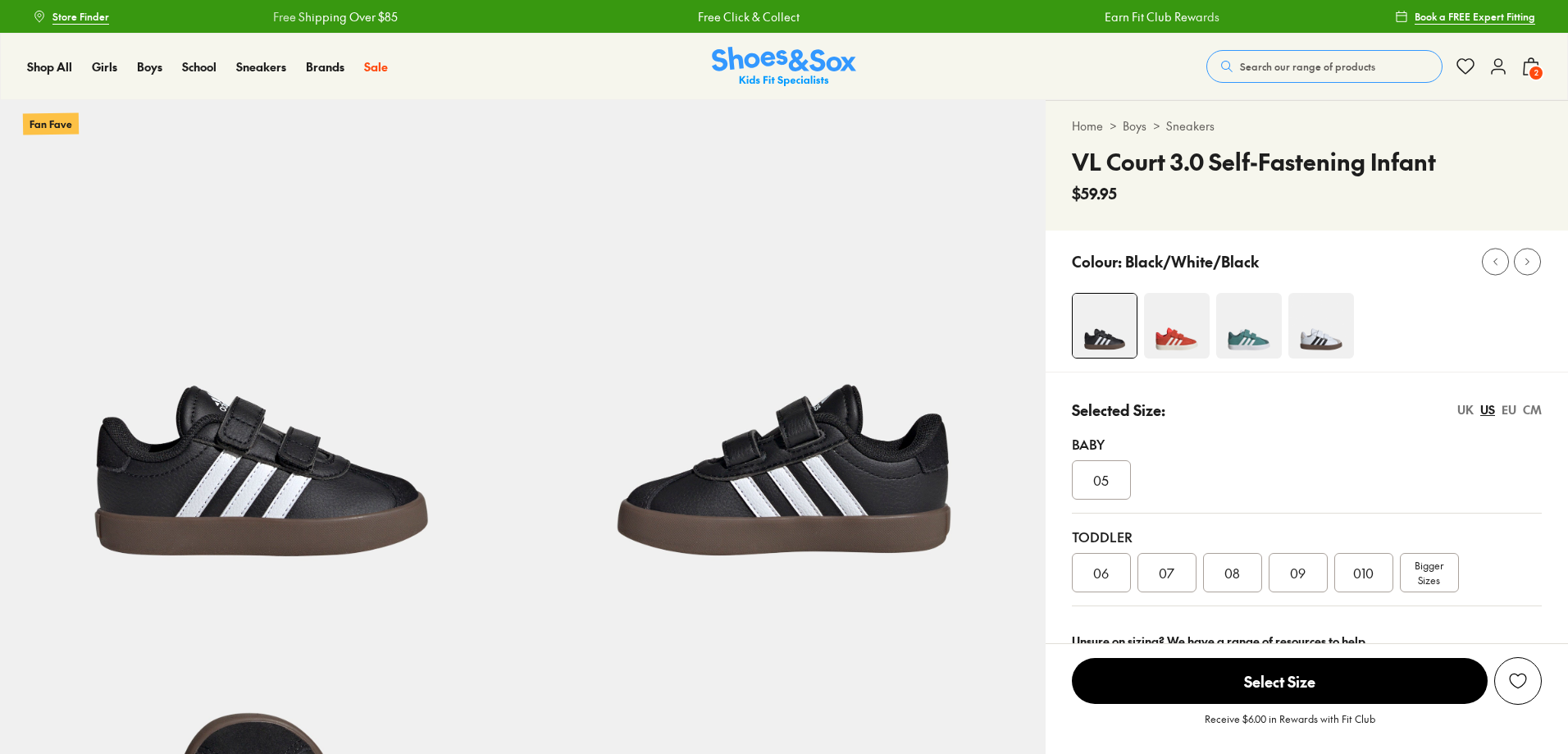
select select "*"
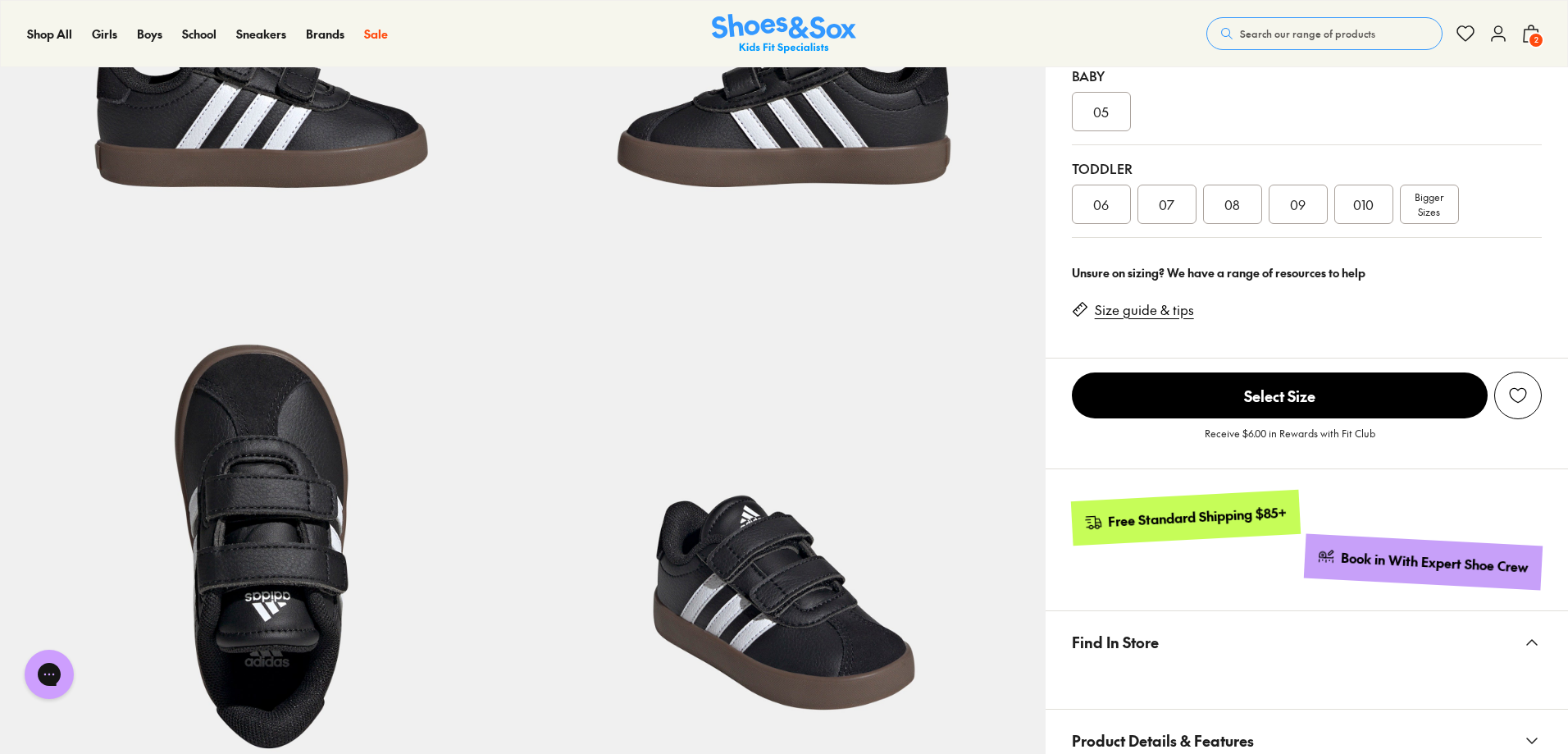
scroll to position [164, 0]
